Goal: Transaction & Acquisition: Purchase product/service

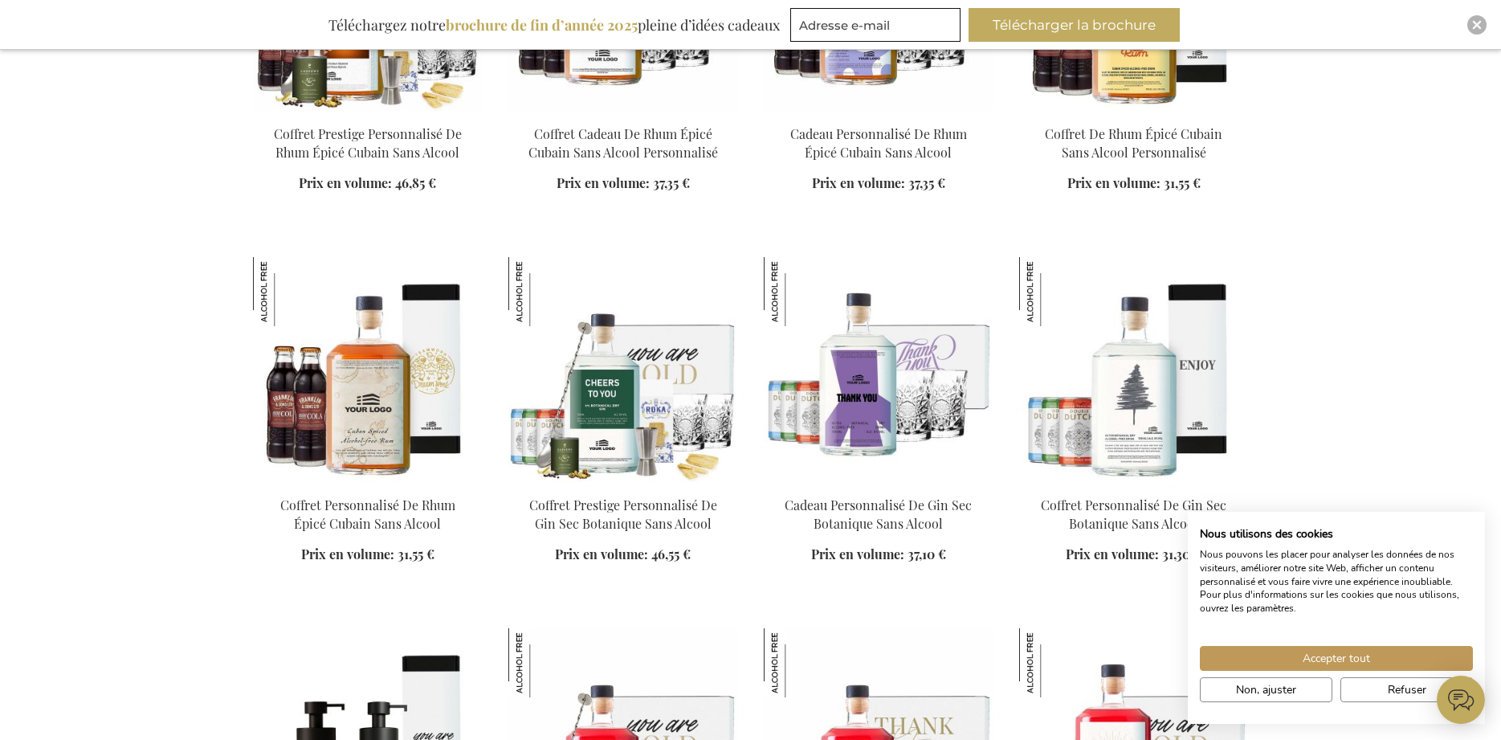
drag, startPoint x: 1338, startPoint y: 149, endPoint x: 1113, endPoint y: 323, distance: 284.4
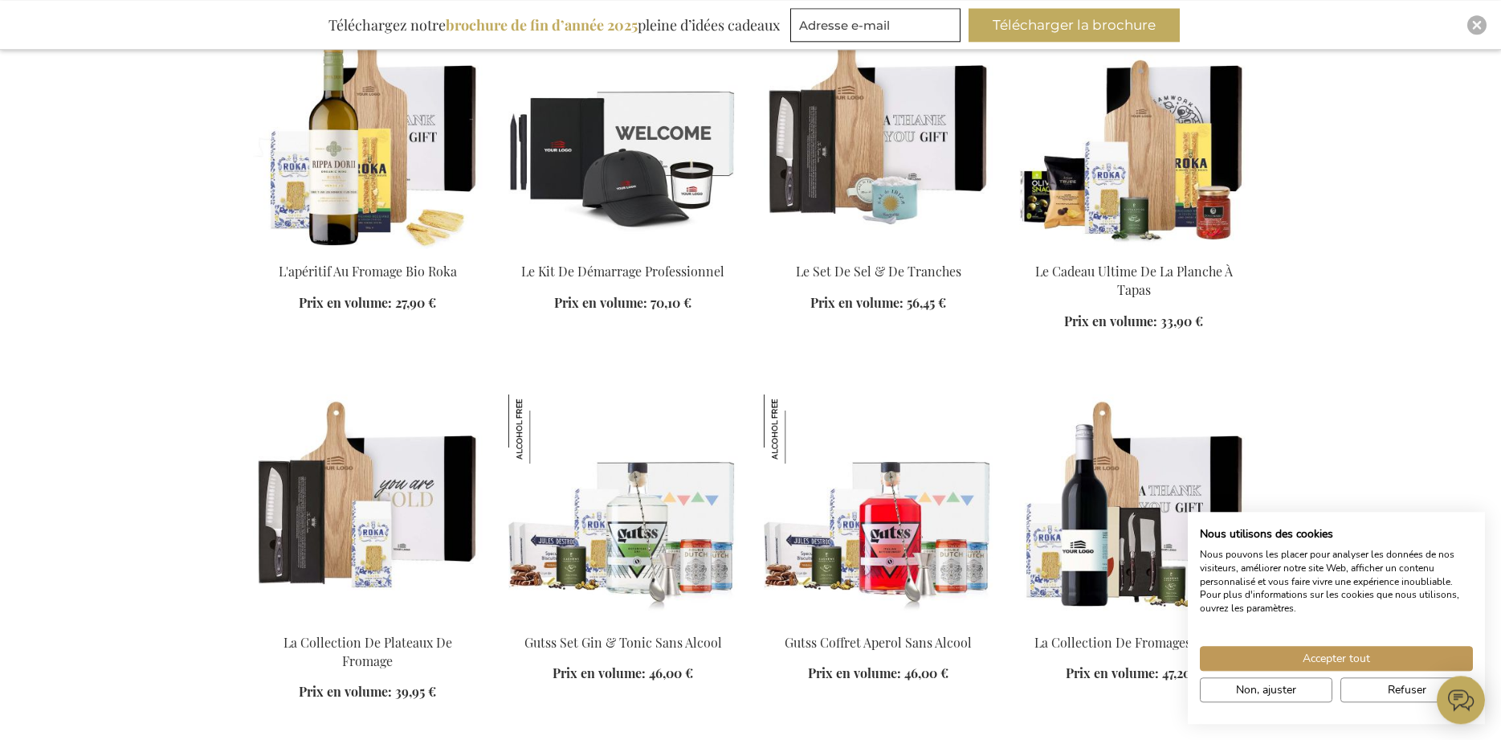
scroll to position [3030, 0]
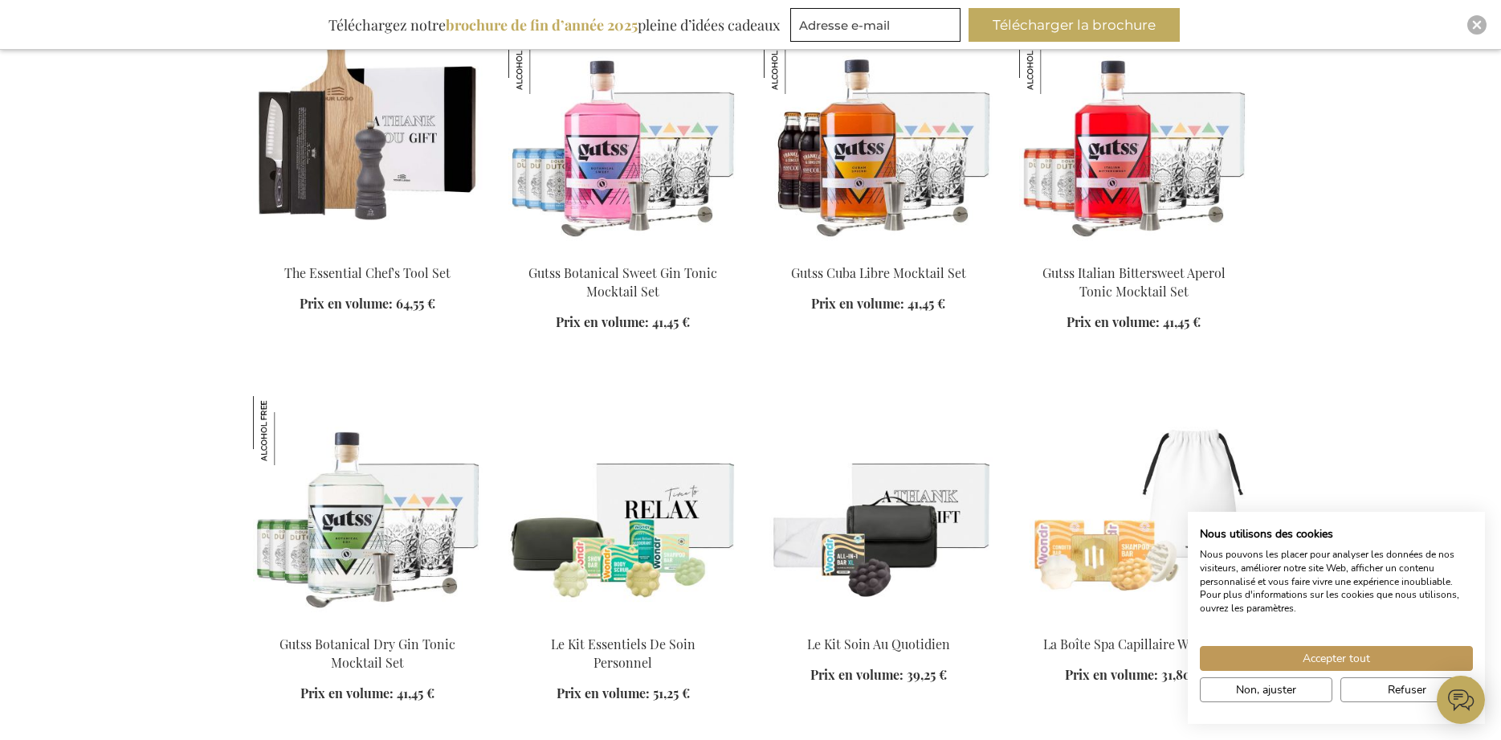
scroll to position [4177, 0]
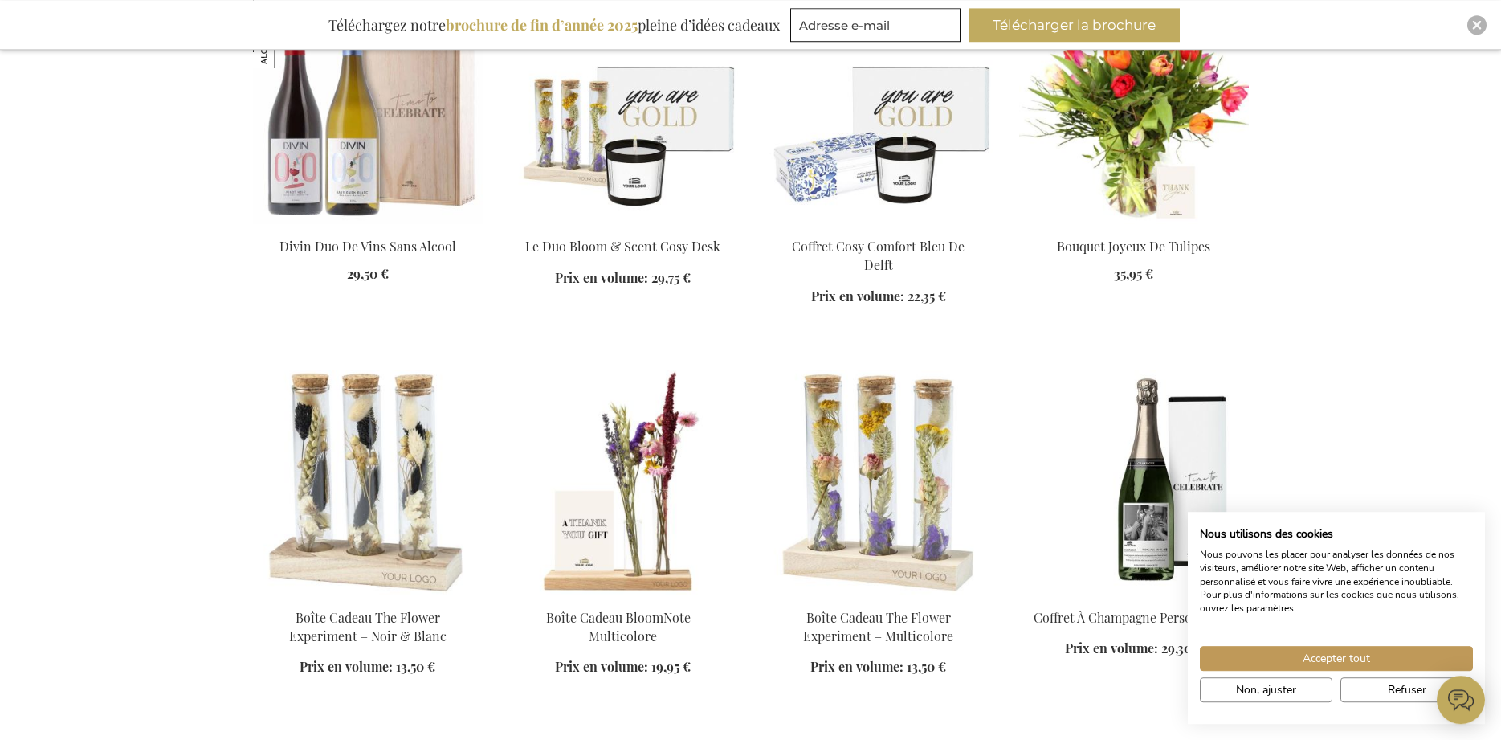
scroll to position [5324, 0]
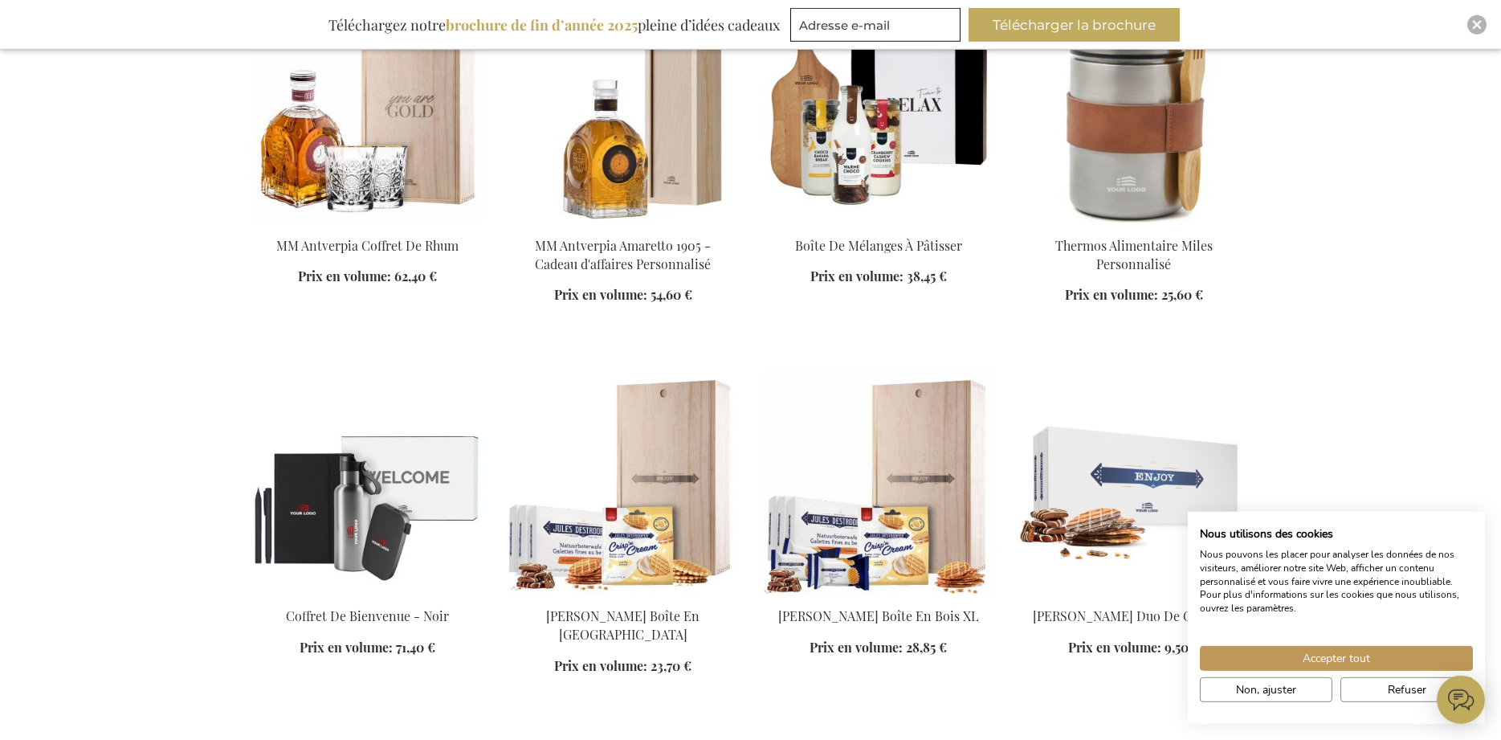
scroll to position [6388, 0]
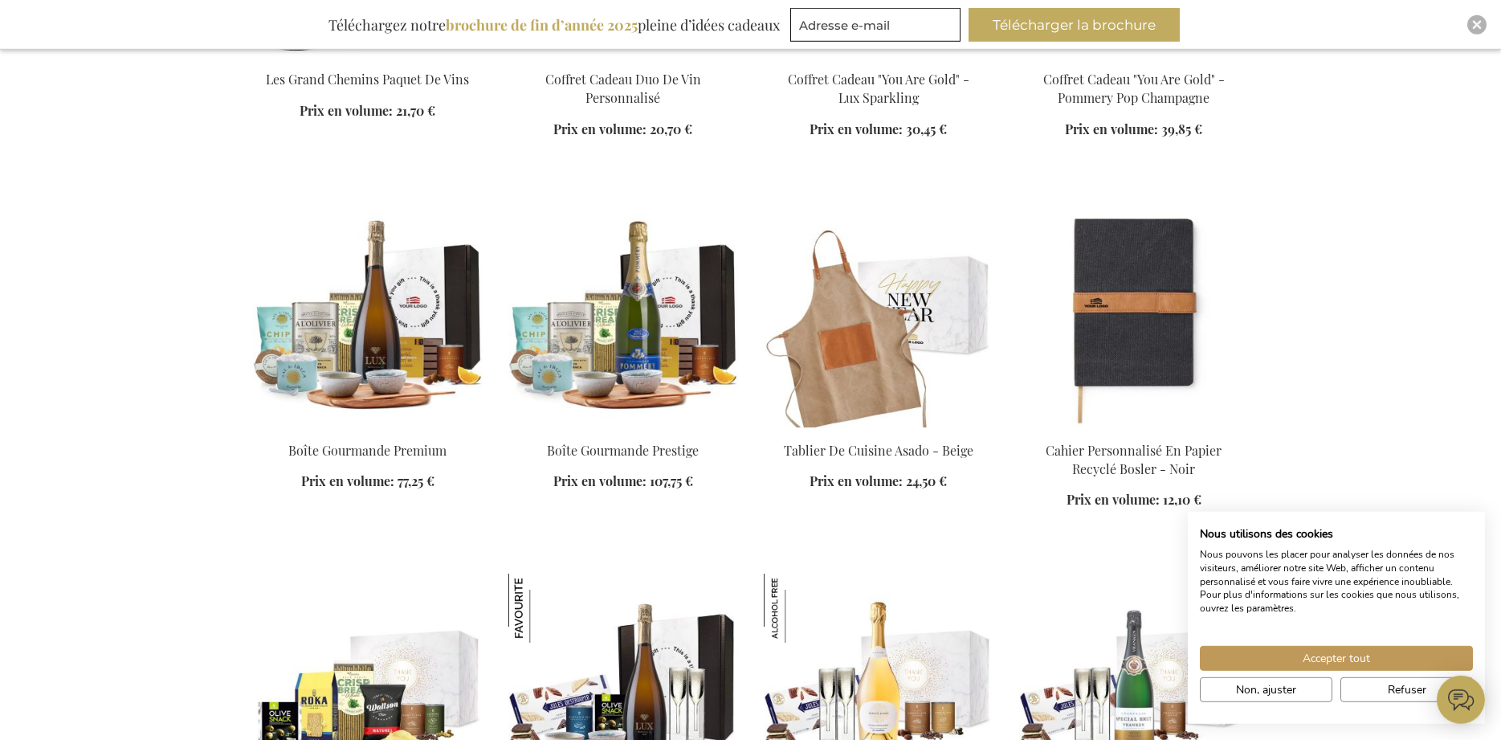
scroll to position [7699, 0]
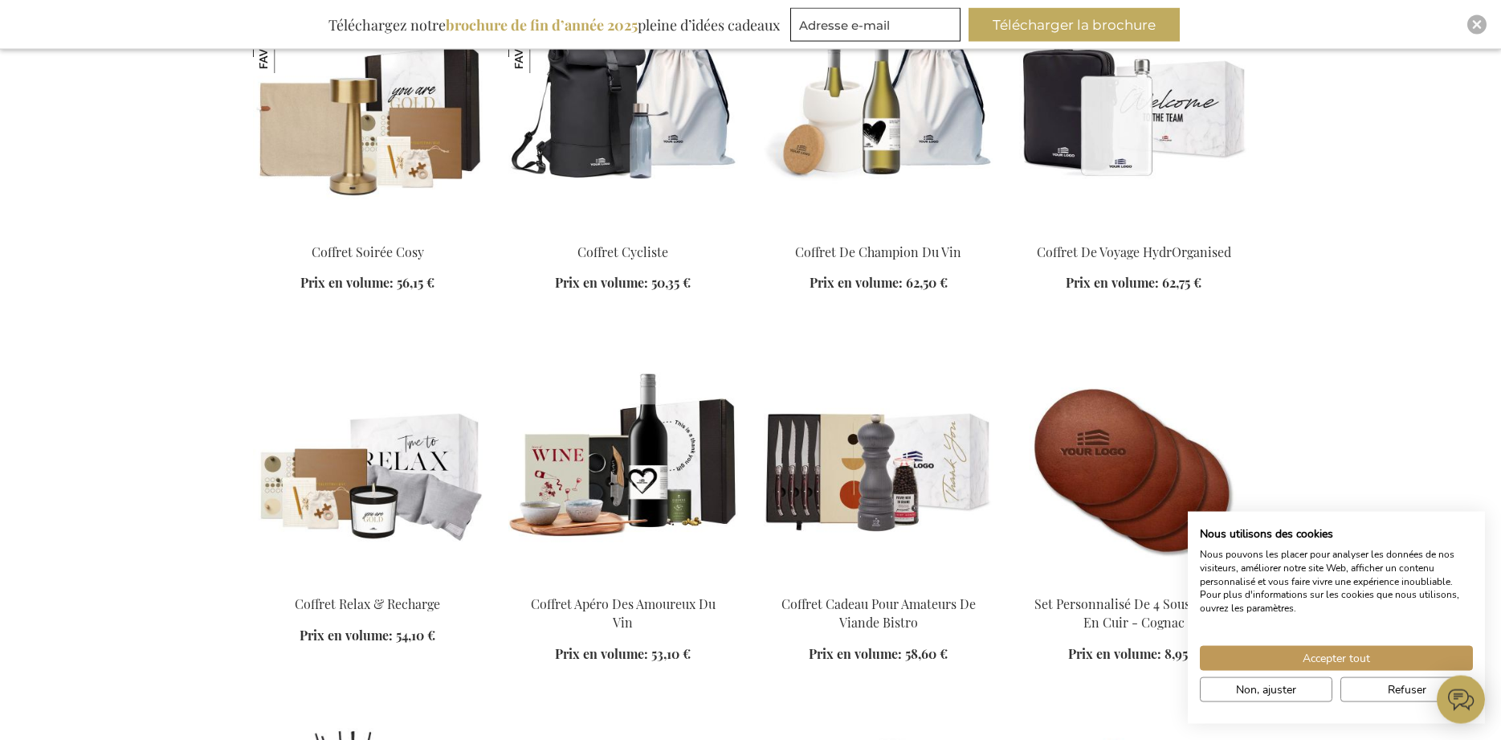
scroll to position [8600, 0]
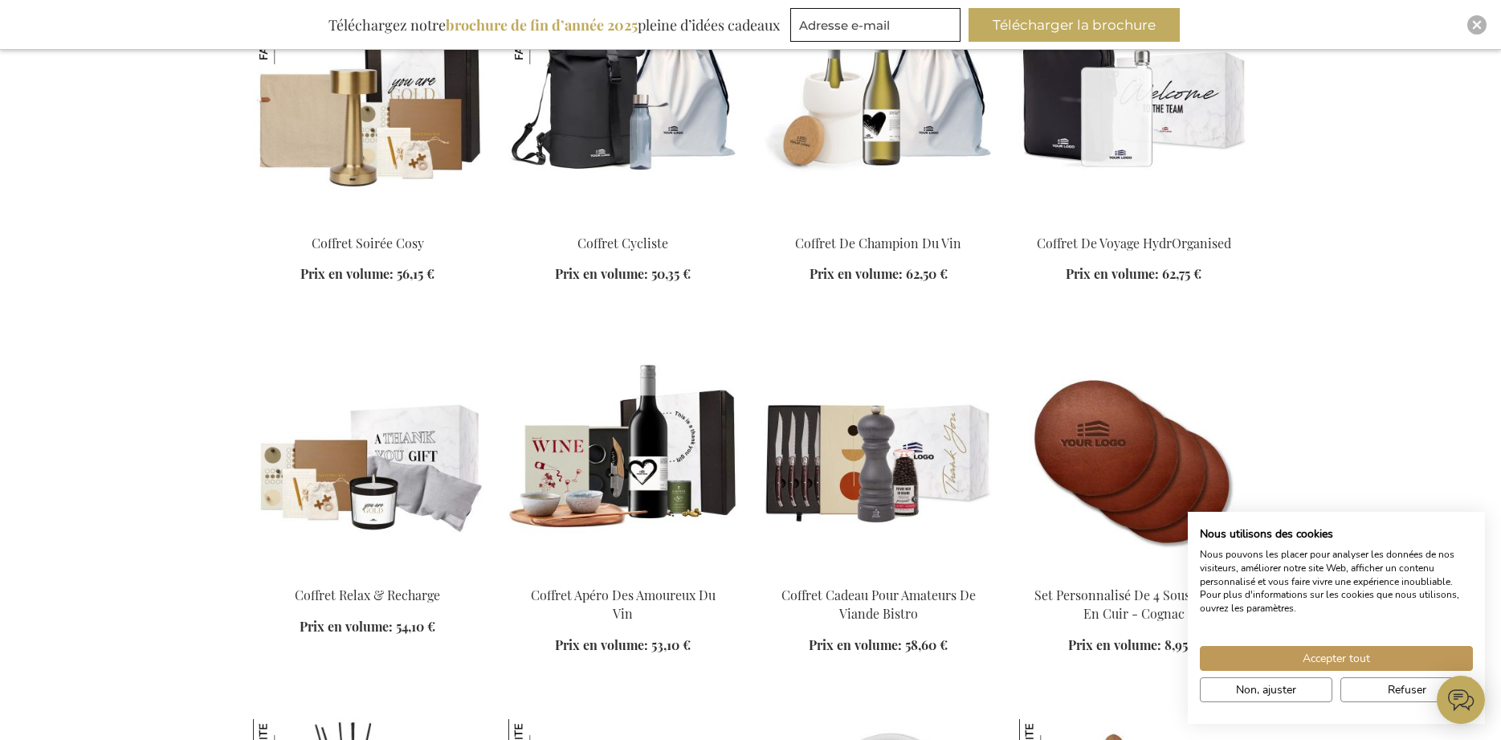
click at [345, 442] on img at bounding box center [368, 460] width 230 height 225
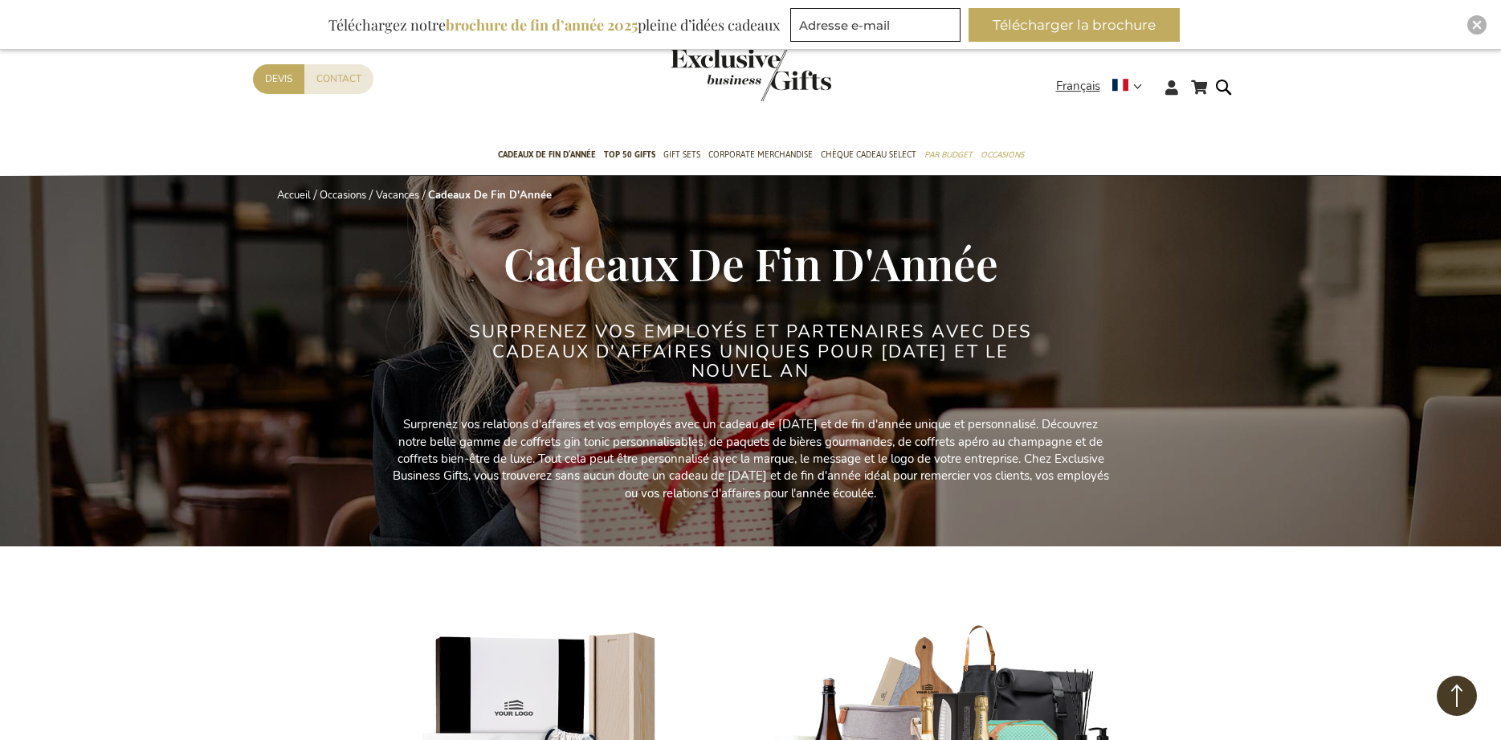
scroll to position [3546, 0]
